Goal: Task Accomplishment & Management: Use online tool/utility

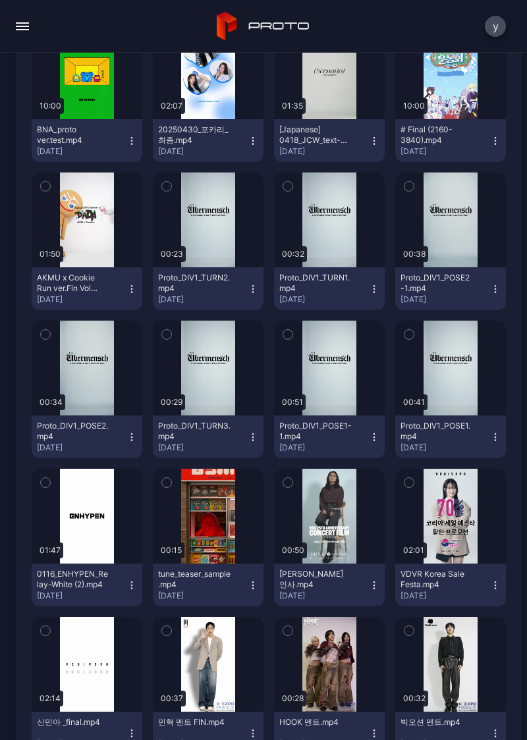
scroll to position [1492, 0]
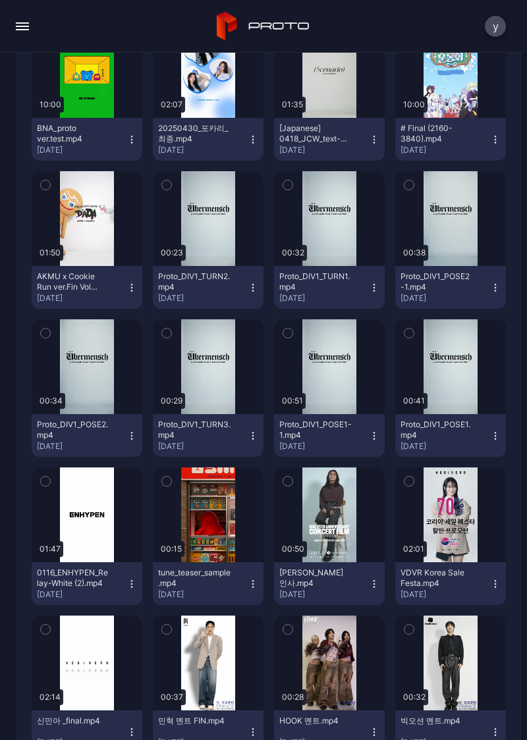
click at [0, 0] on div "button" at bounding box center [0, 0] width 0 height 0
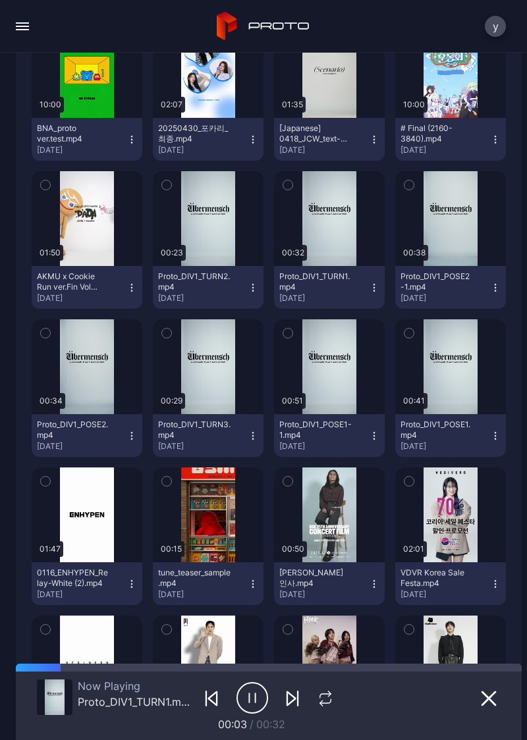
click at [0, 0] on div "button" at bounding box center [0, 0] width 0 height 0
click at [312, 236] on button "button" at bounding box center [329, 218] width 111 height 95
click at [314, 237] on button "button" at bounding box center [329, 218] width 111 height 95
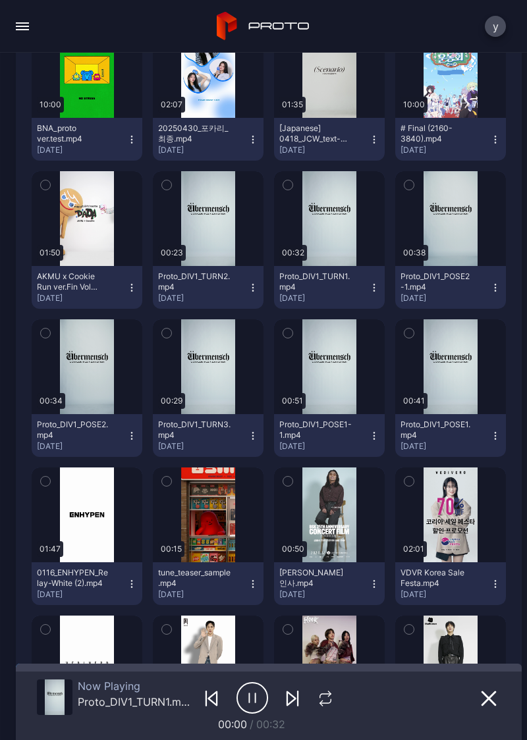
click at [225, 412] on button "button" at bounding box center [208, 366] width 111 height 95
click at [97, 470] on button "button" at bounding box center [87, 515] width 111 height 95
click at [0, 0] on div "button" at bounding box center [0, 0] width 0 height 0
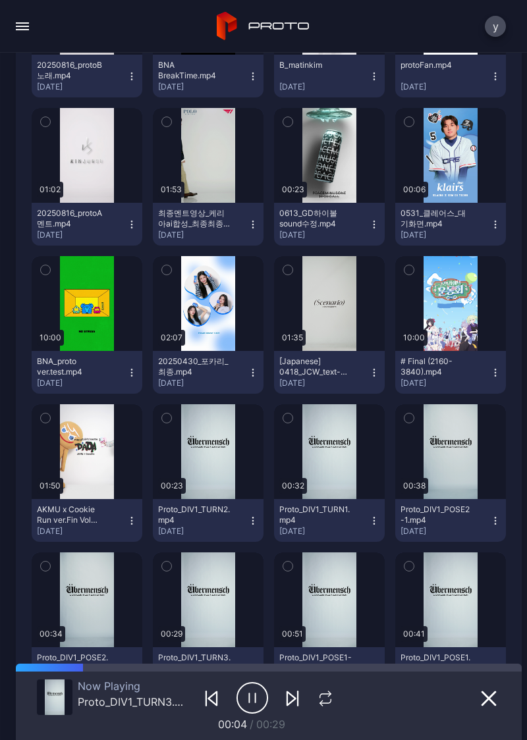
scroll to position [1259, 0]
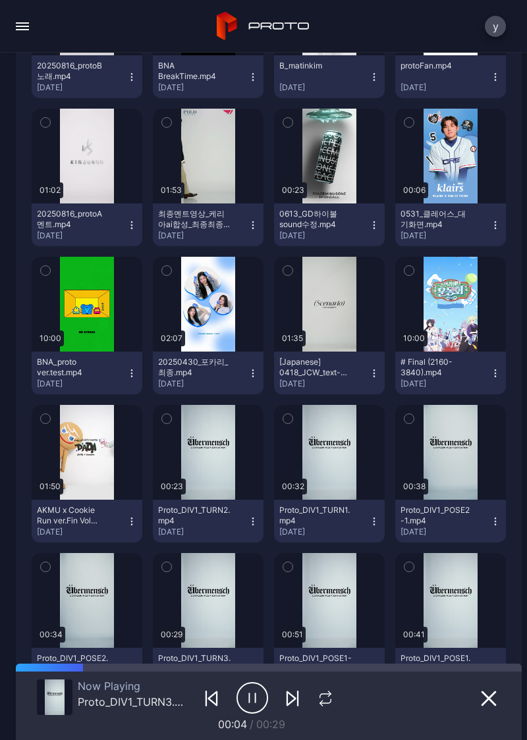
click at [312, 144] on button "button" at bounding box center [329, 156] width 111 height 95
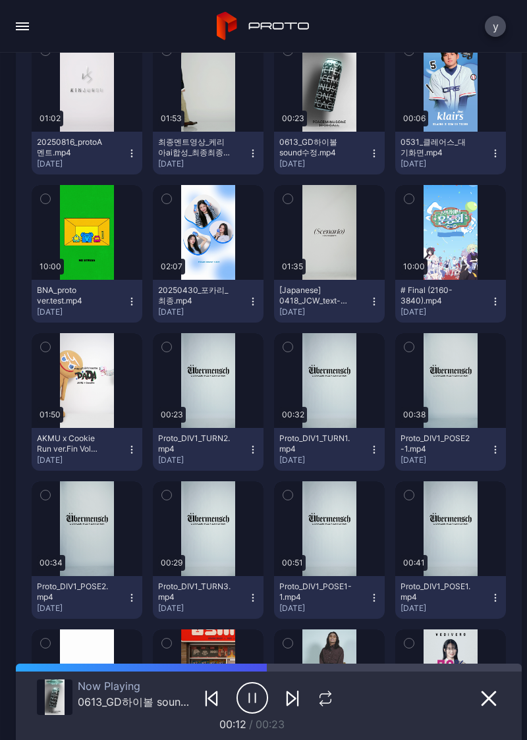
scroll to position [1330, 0]
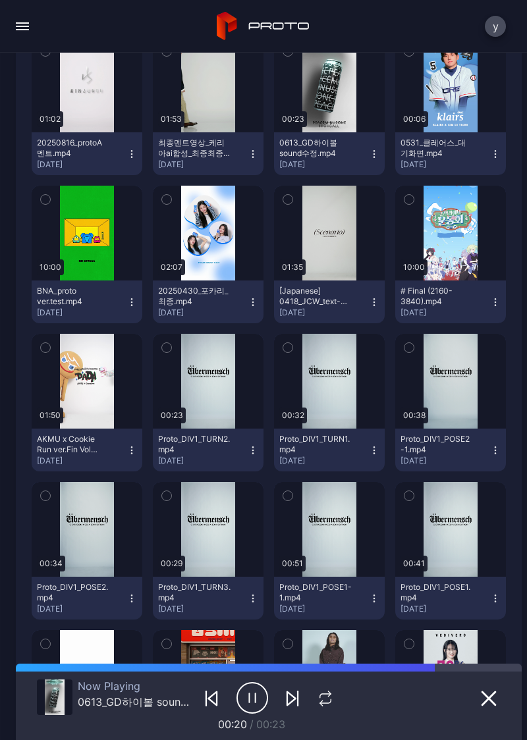
click at [0, 0] on div "button" at bounding box center [0, 0] width 0 height 0
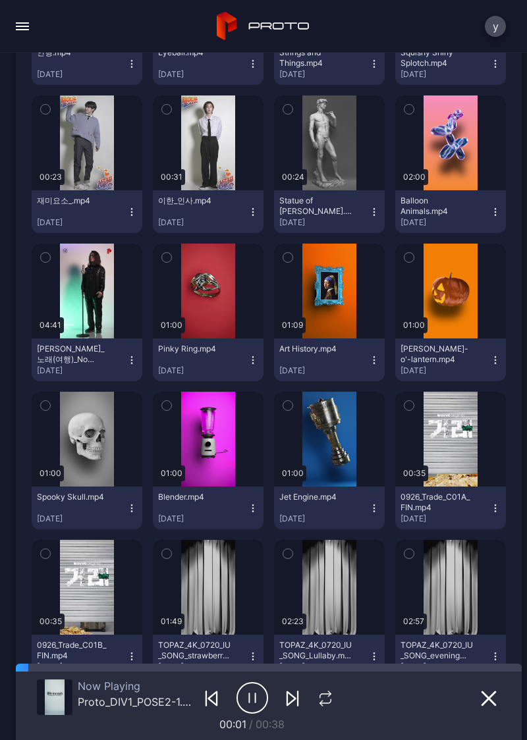
scroll to position [2754, 0]
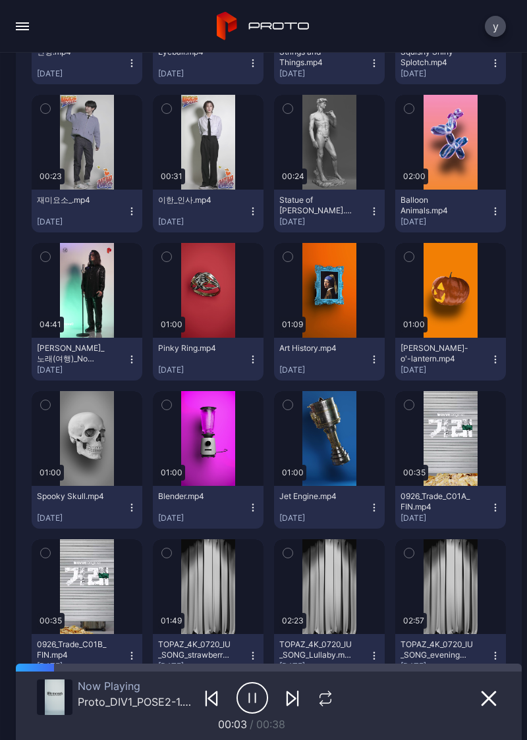
click at [0, 0] on div "button" at bounding box center [0, 0] width 0 height 0
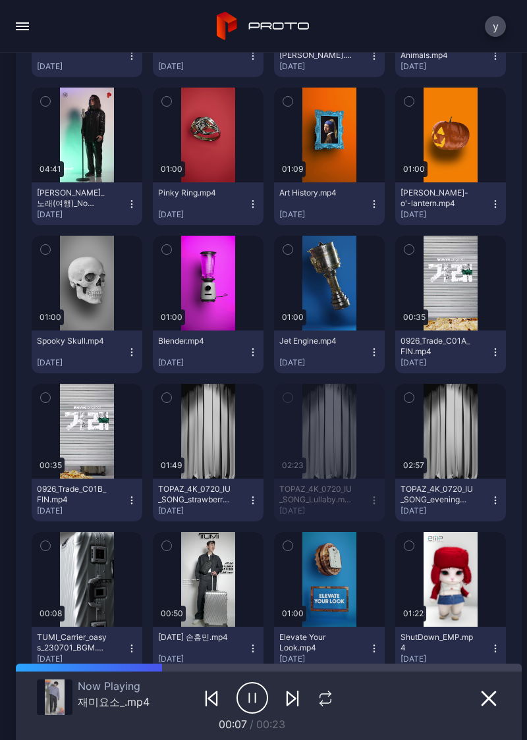
scroll to position [2920, 0]
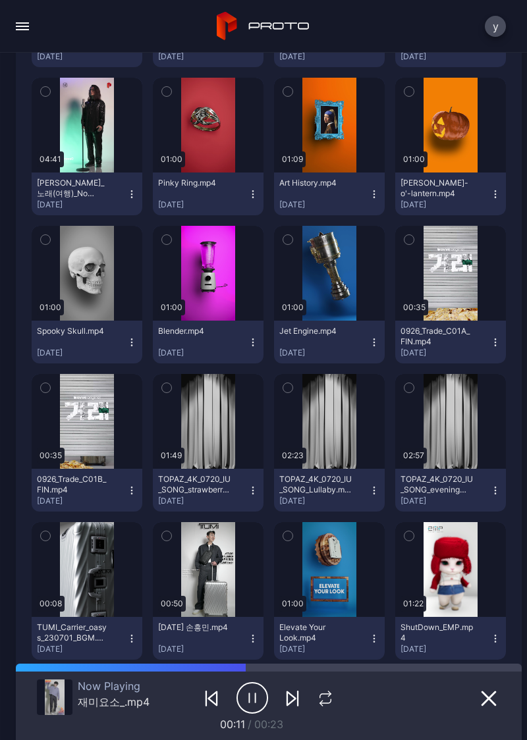
click at [306, 439] on button "button" at bounding box center [329, 421] width 111 height 95
click at [0, 0] on div "button" at bounding box center [0, 0] width 0 height 0
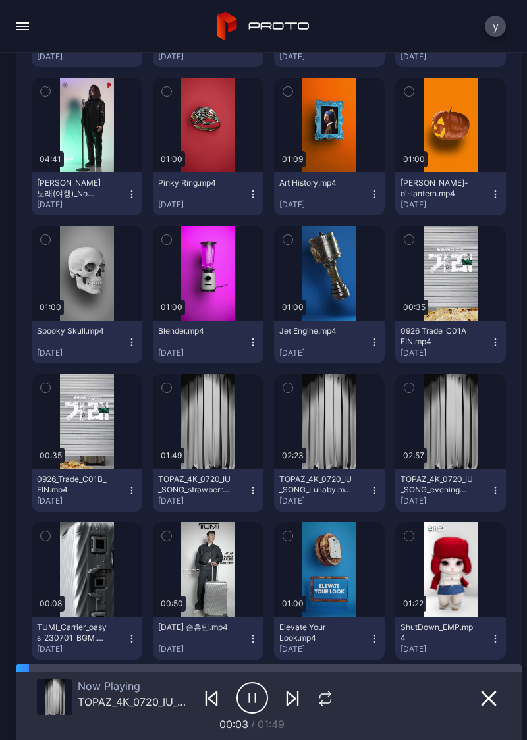
click at [0, 0] on div "button" at bounding box center [0, 0] width 0 height 0
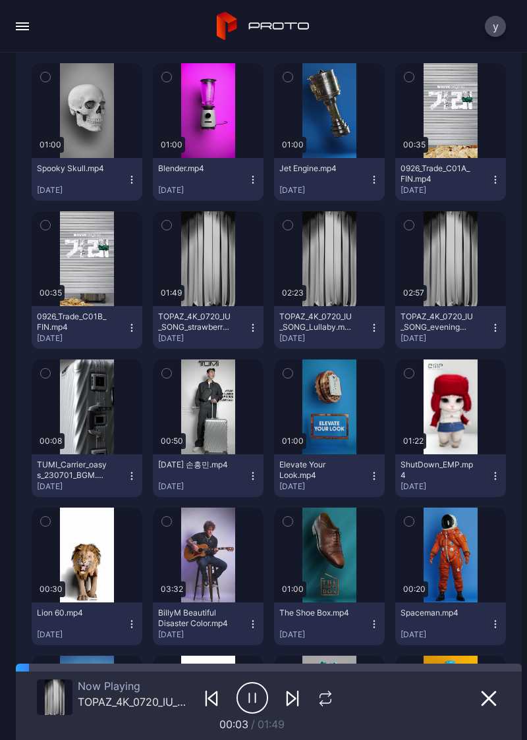
scroll to position [3088, 0]
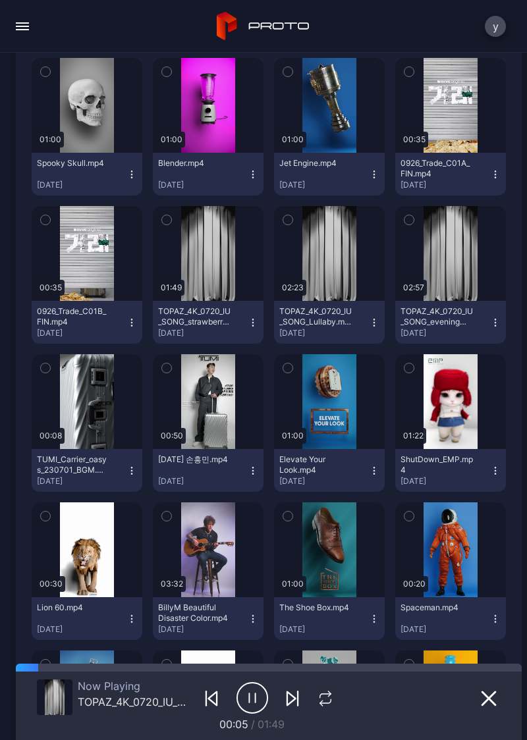
click at [442, 267] on button "button" at bounding box center [450, 253] width 111 height 95
click at [0, 0] on div "button" at bounding box center [0, 0] width 0 height 0
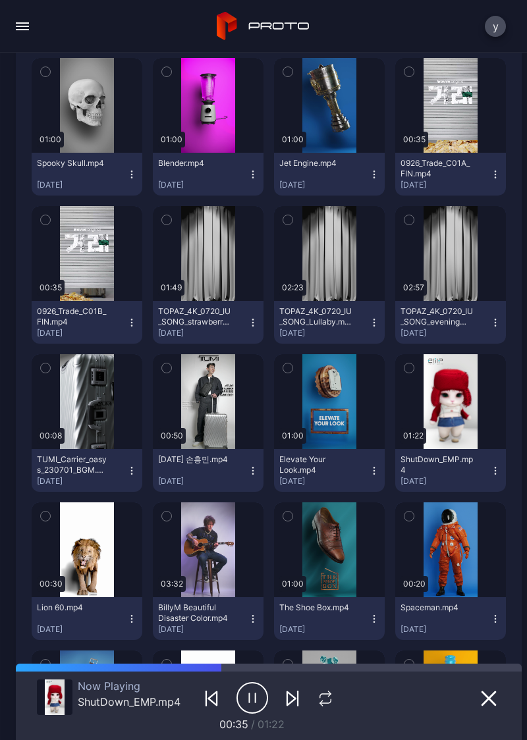
click at [248, 688] on icon "button" at bounding box center [252, 698] width 32 height 33
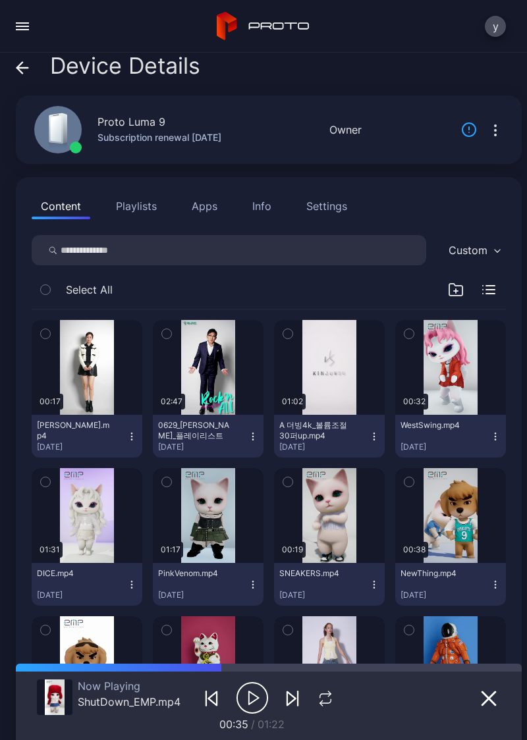
scroll to position [0, 0]
